Goal: Use online tool/utility: Utilize a website feature to perform a specific function

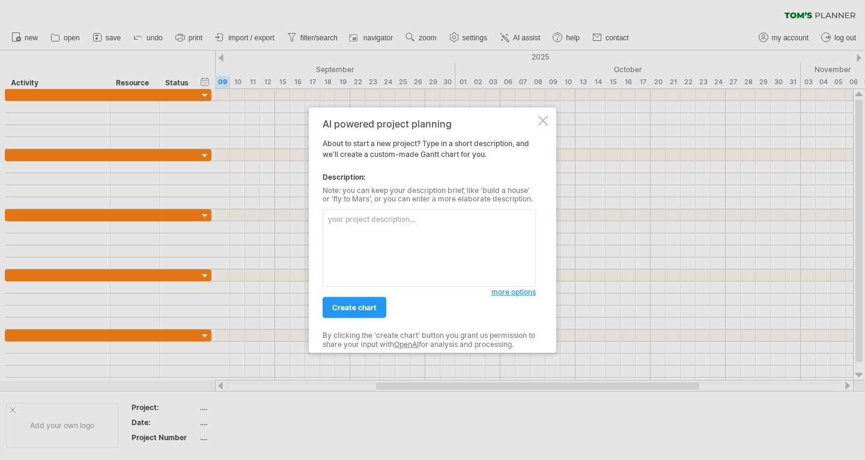
click at [419, 216] on textarea at bounding box center [429, 247] width 213 height 77
paste textarea "L ip dolorsi am c adipisc elitsedd eiusmod temp i 3-utlab (77-etdo) magnaali. E…"
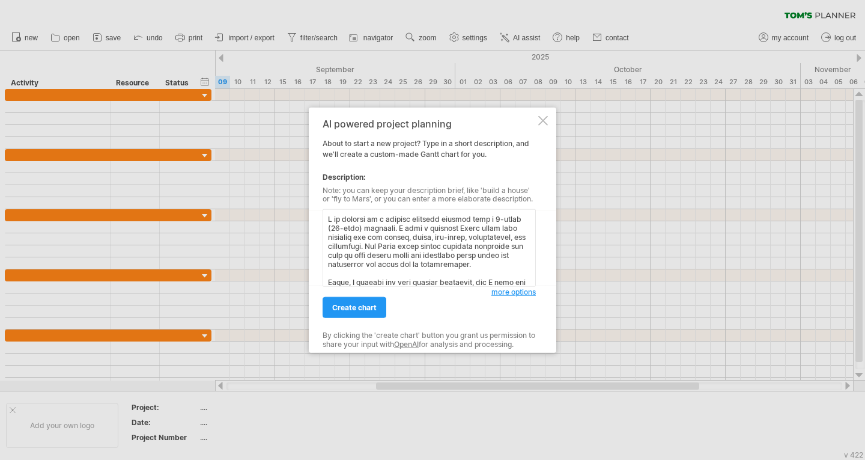
click at [386, 271] on textarea at bounding box center [429, 247] width 213 height 77
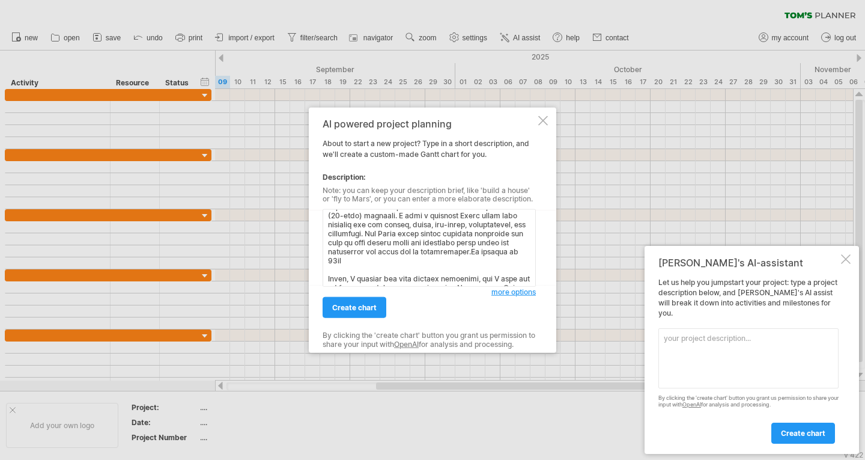
scroll to position [13, 0]
type textarea "L ip dolorsi am c adipisc elitsedd eiusmod temp i 4-utlab (95-etdo) magnaali. E…"
click at [348, 311] on span "create chart" at bounding box center [354, 307] width 44 height 9
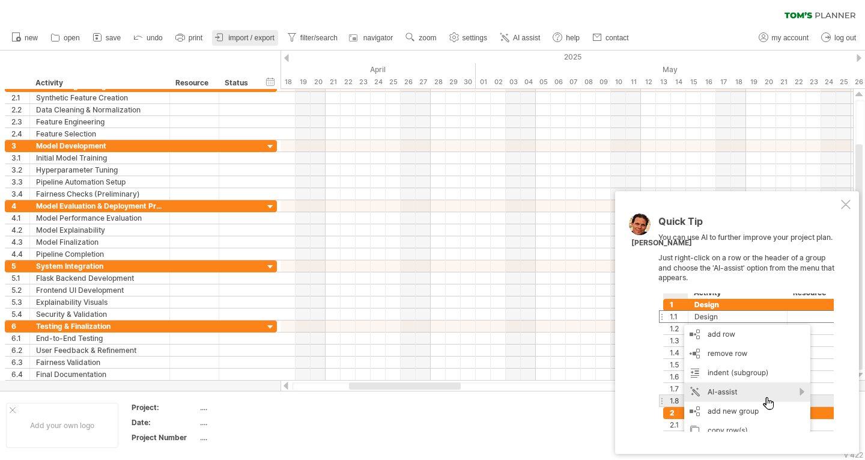
click at [256, 38] on span "import / export" at bounding box center [251, 38] width 46 height 8
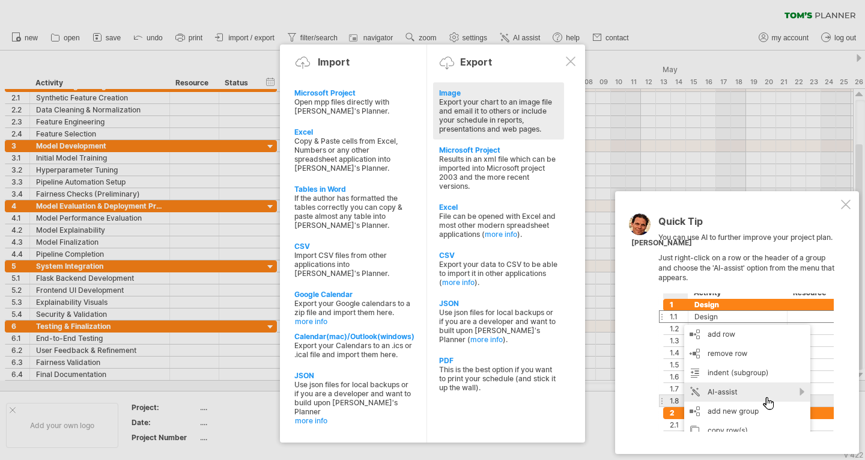
click at [500, 108] on div "Export your chart to an image file and email it to others or include your sched…" at bounding box center [498, 115] width 119 height 36
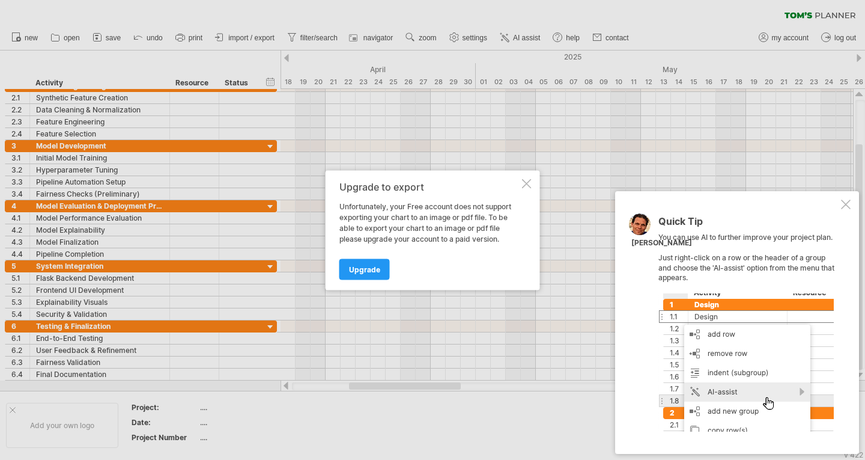
click at [522, 181] on div at bounding box center [527, 183] width 10 height 10
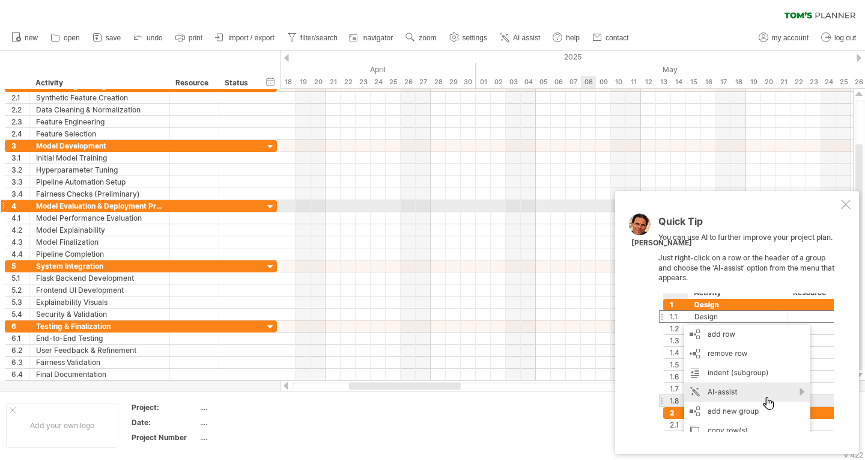
click at [851, 206] on div "Quick Tip You can use AI to further improve your project plan. Just right-click…" at bounding box center [737, 322] width 244 height 263
click at [841, 204] on div at bounding box center [846, 204] width 10 height 10
